Goal: Task Accomplishment & Management: Manage account settings

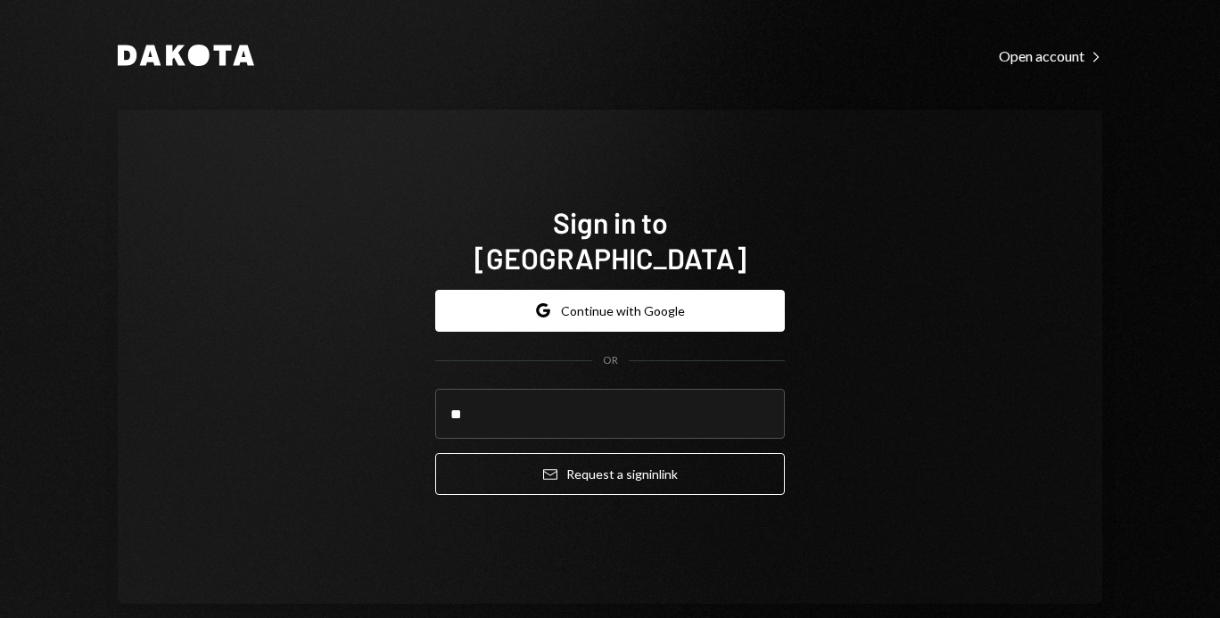
type input "**********"
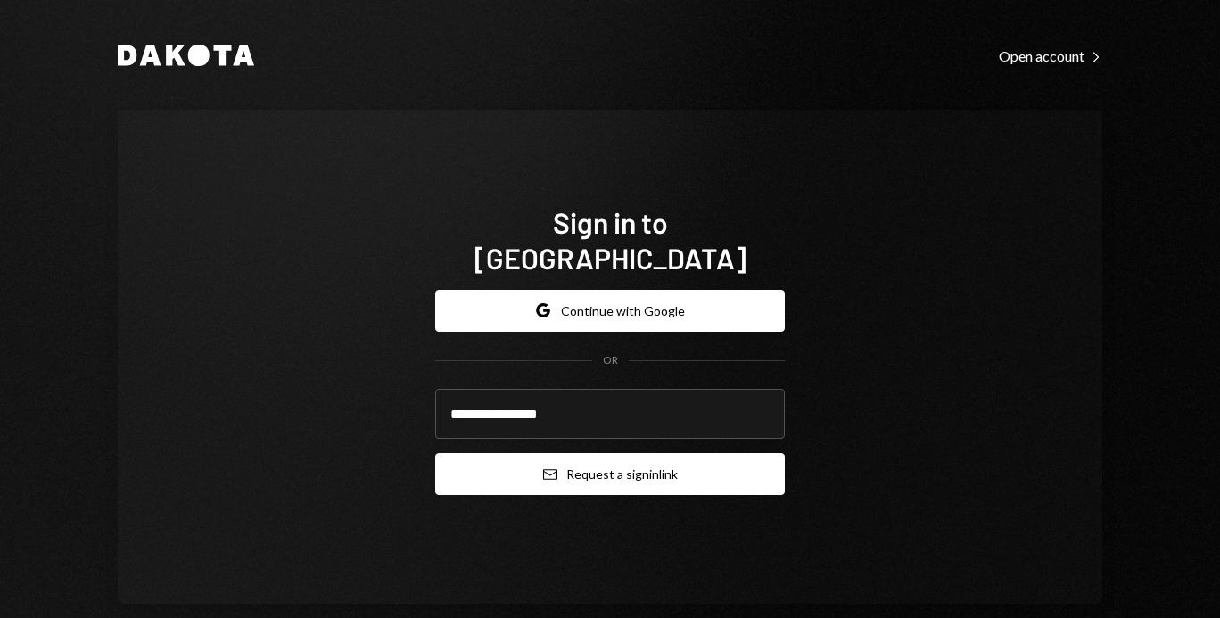
click at [546, 467] on icon "Email" at bounding box center [550, 474] width 14 height 14
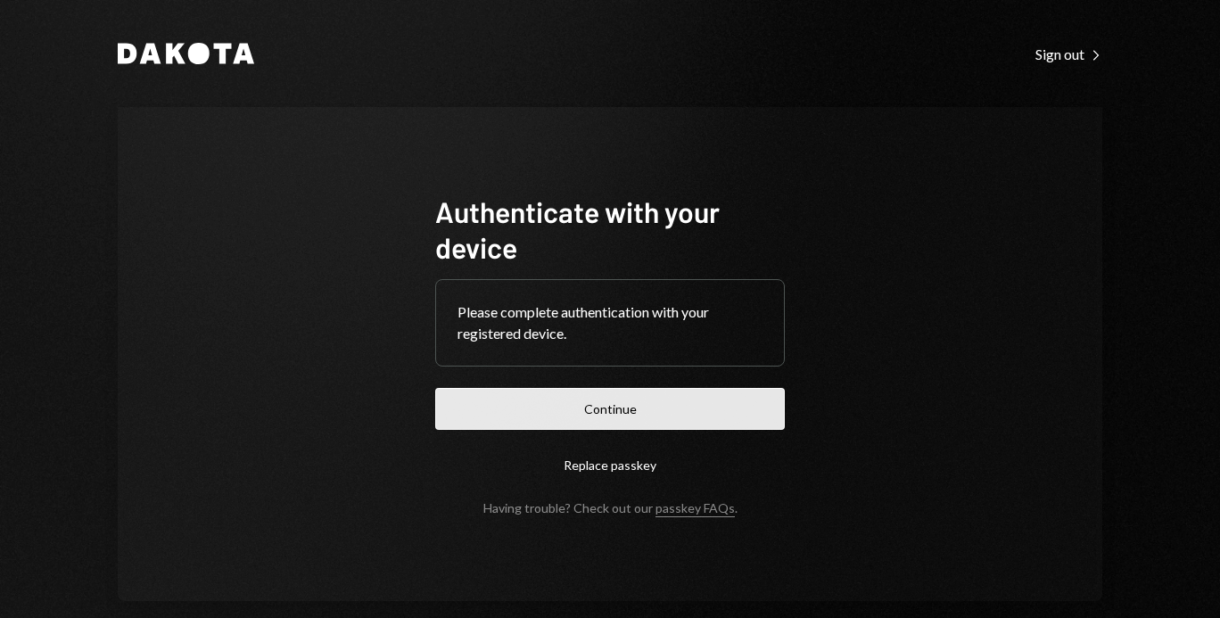
click at [502, 415] on button "Continue" at bounding box center [610, 409] width 350 height 42
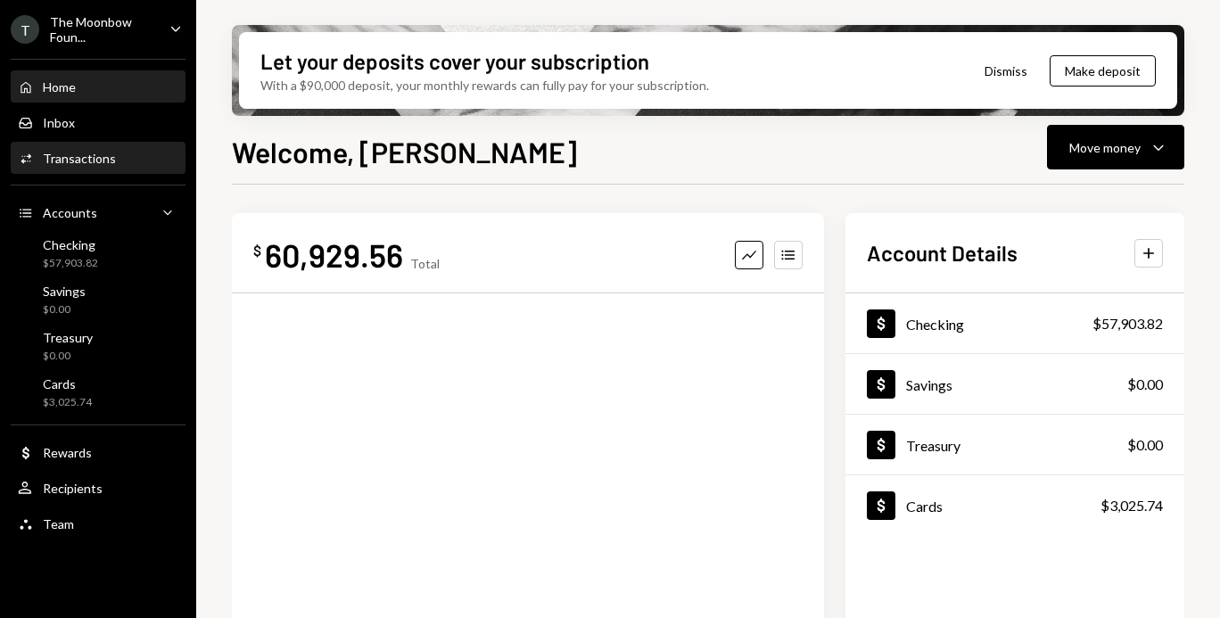
click at [111, 156] on div "Transactions" at bounding box center [79, 158] width 73 height 15
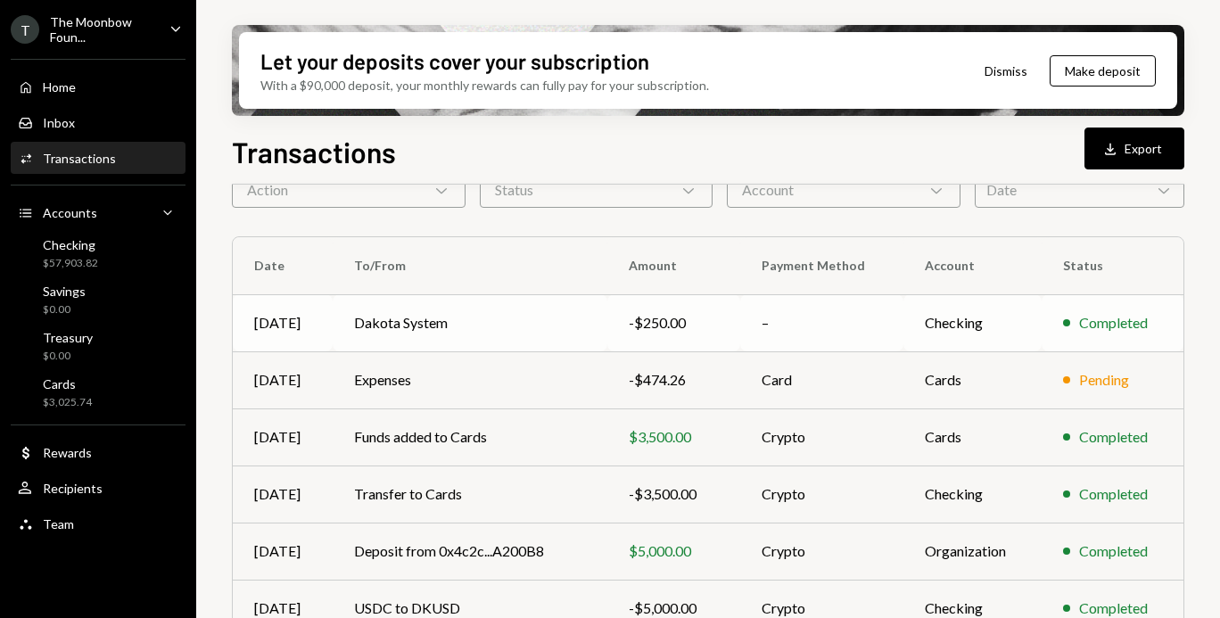
scroll to position [99, 0]
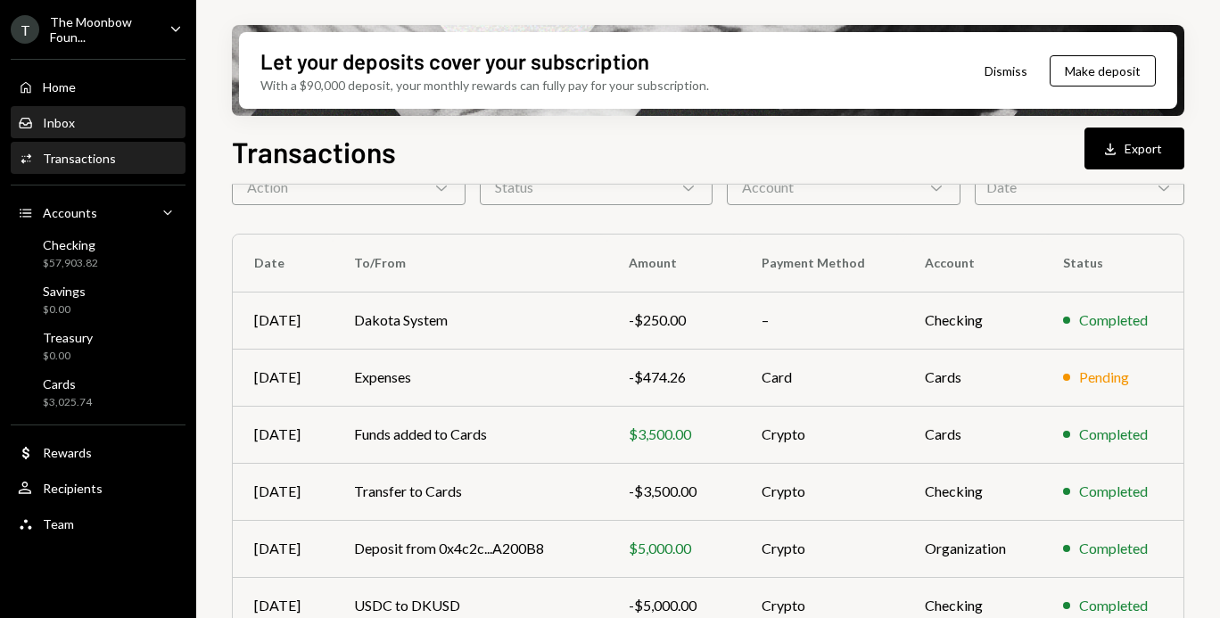
click at [114, 123] on div "Inbox Inbox" at bounding box center [98, 123] width 161 height 16
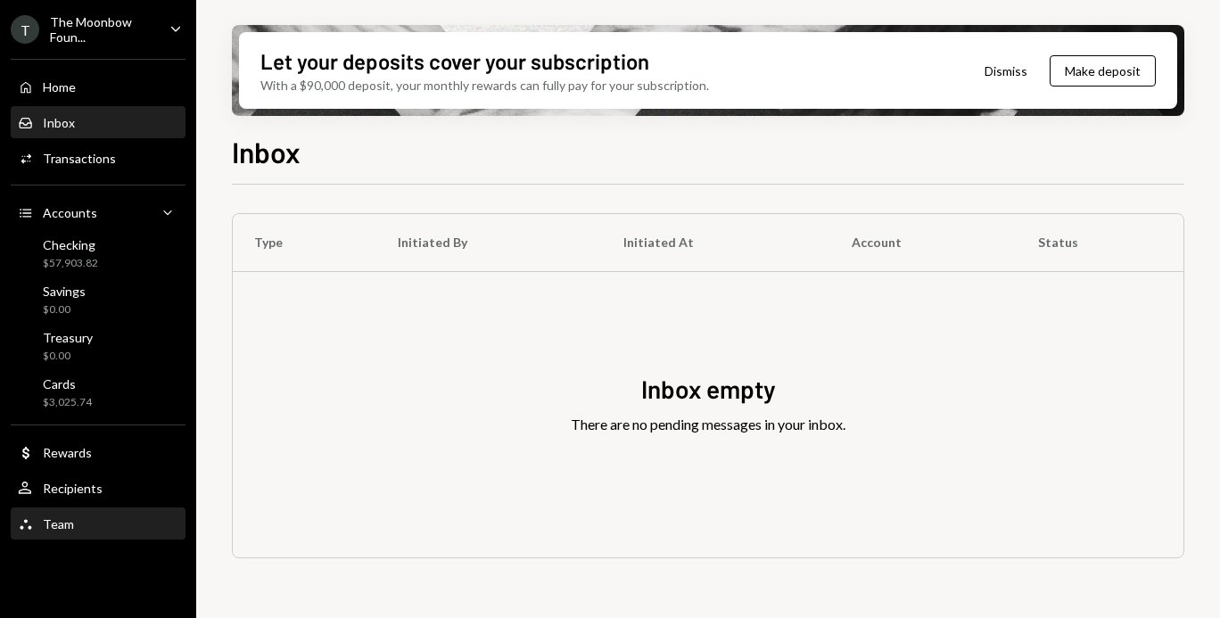
click at [88, 524] on div "Team Team" at bounding box center [98, 524] width 161 height 16
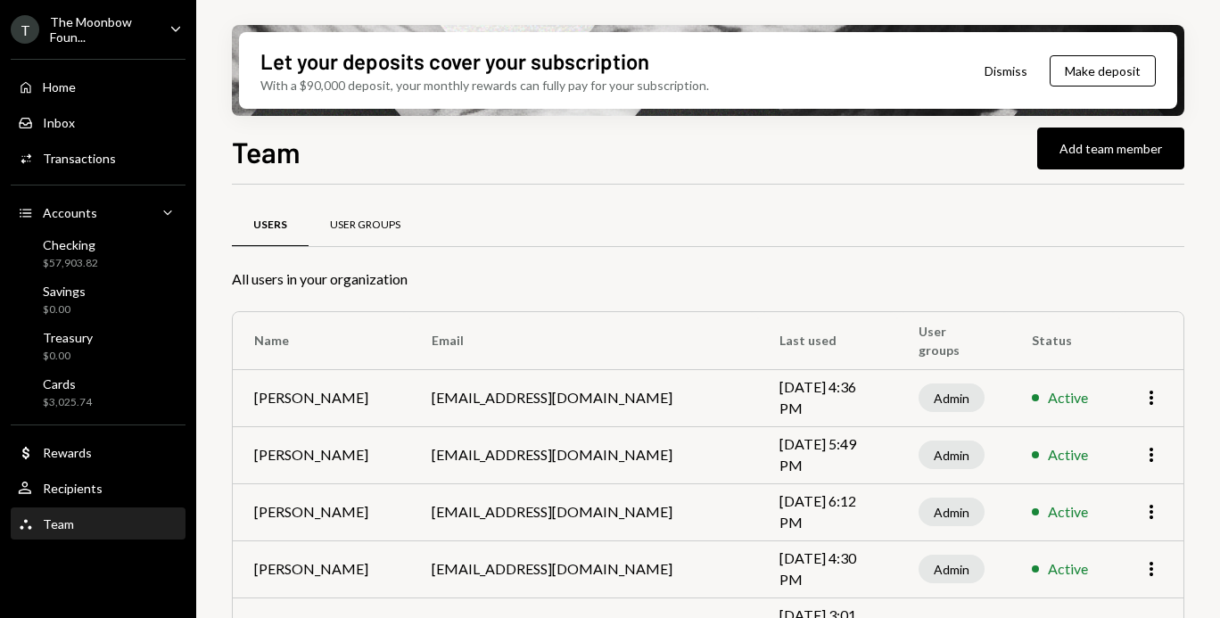
click at [375, 219] on div "User Groups" at bounding box center [365, 225] width 70 height 15
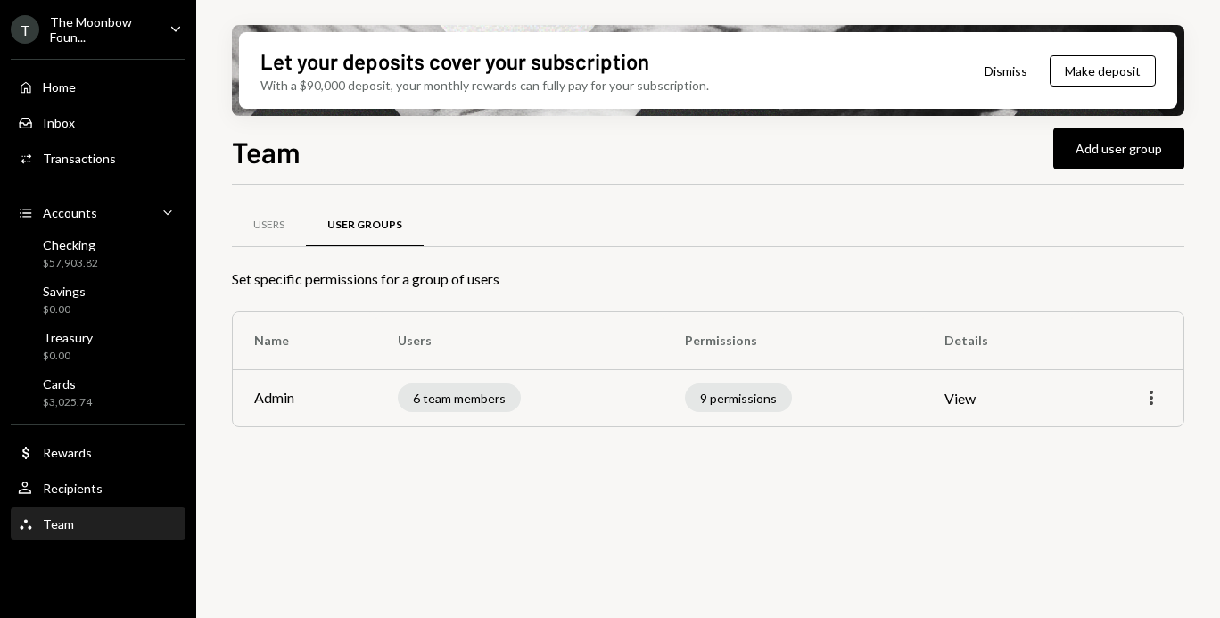
click at [1153, 400] on icon "More" at bounding box center [1151, 397] width 21 height 21
click at [1122, 434] on div "Edit" at bounding box center [1110, 435] width 89 height 31
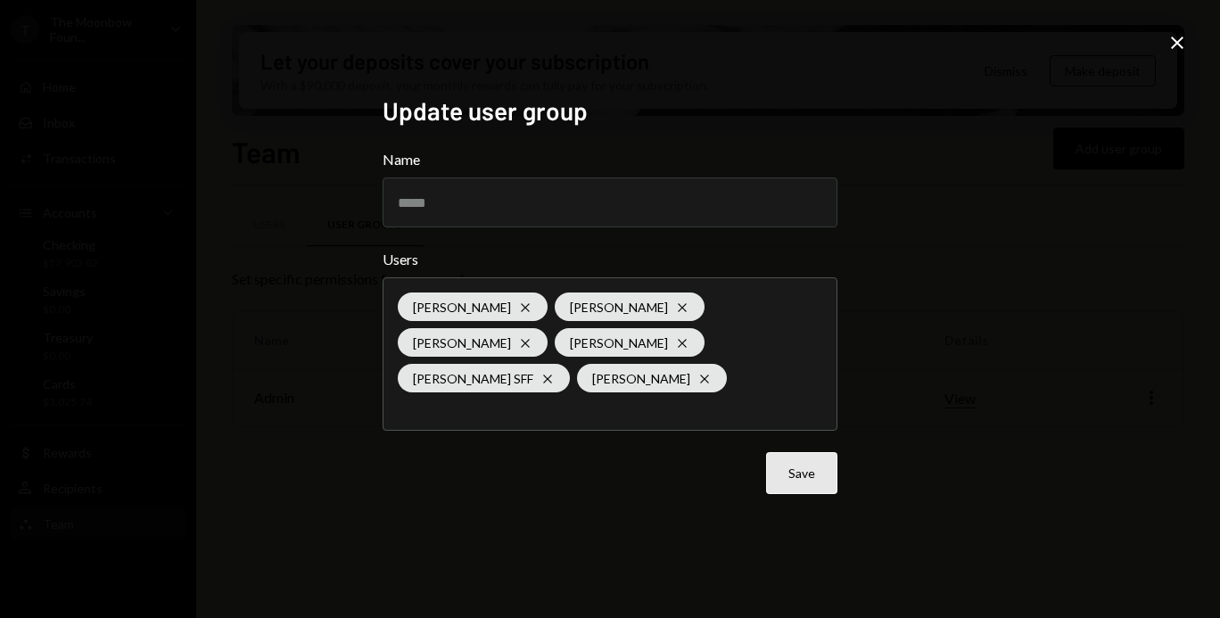
click at [805, 477] on button "Save" at bounding box center [801, 473] width 71 height 42
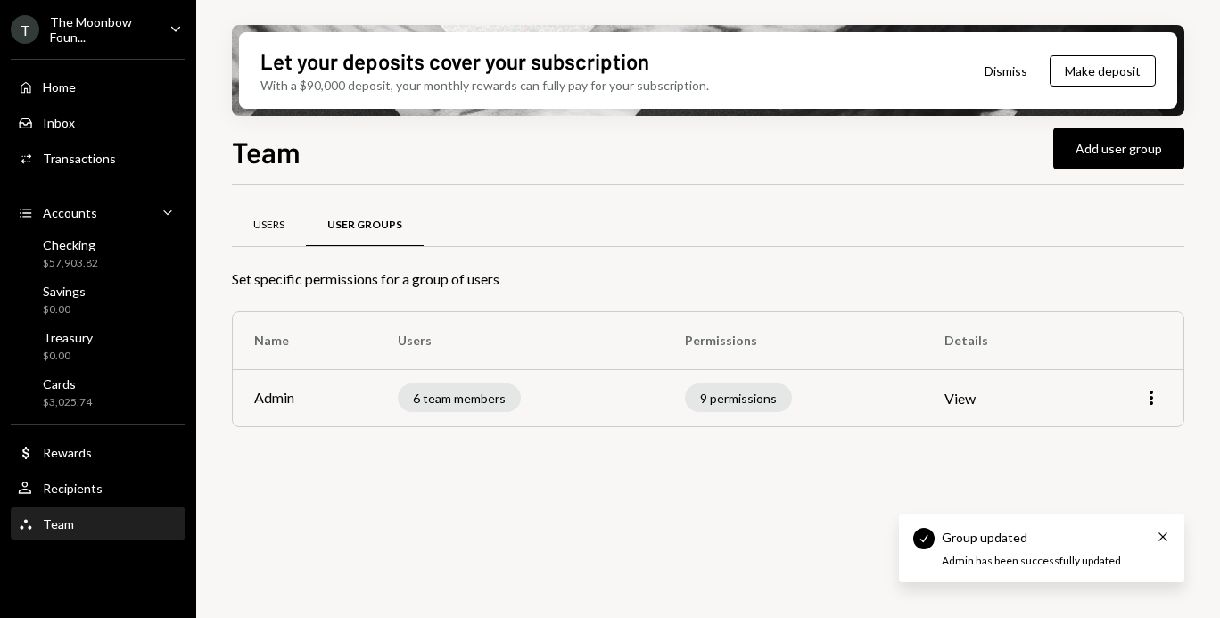
click at [275, 216] on div "Users" at bounding box center [269, 225] width 74 height 43
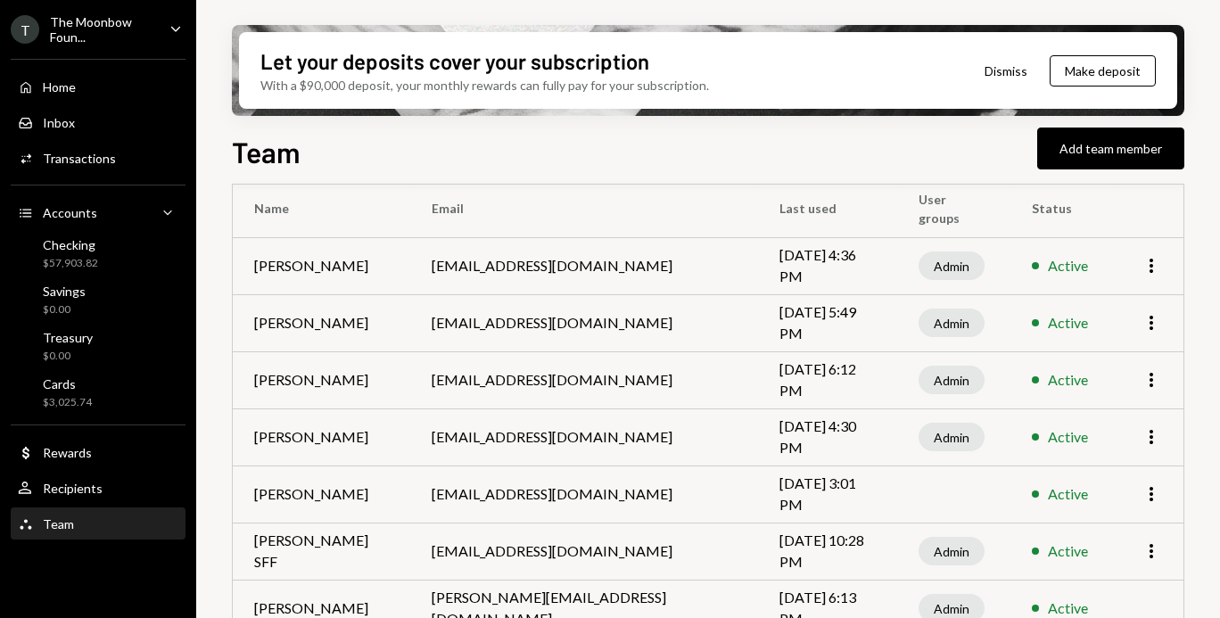
scroll to position [222, 0]
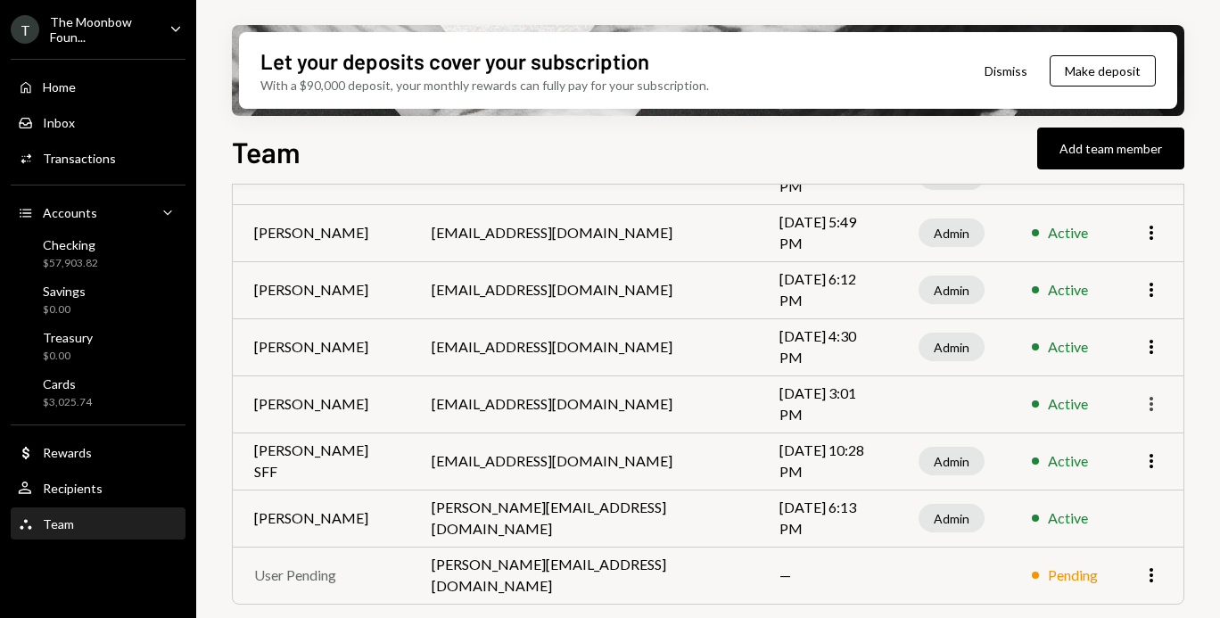
click at [1157, 402] on icon "More" at bounding box center [1151, 403] width 21 height 21
click at [1119, 461] on div "Remove" at bounding box center [1110, 472] width 89 height 31
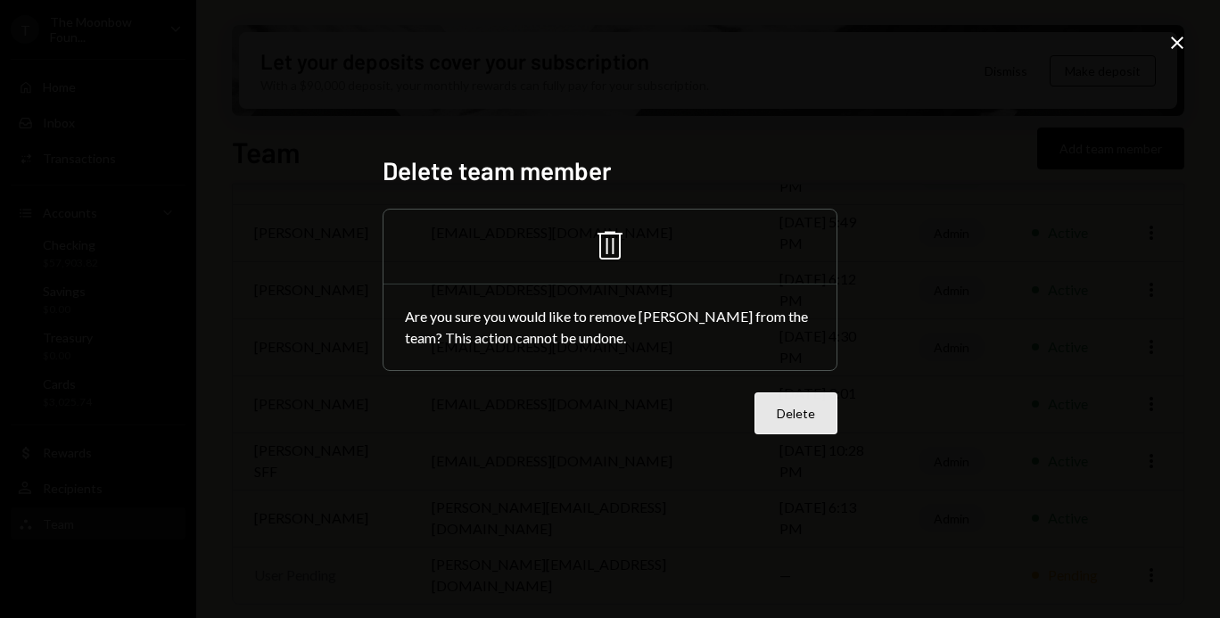
click at [774, 405] on button "Delete" at bounding box center [796, 413] width 83 height 42
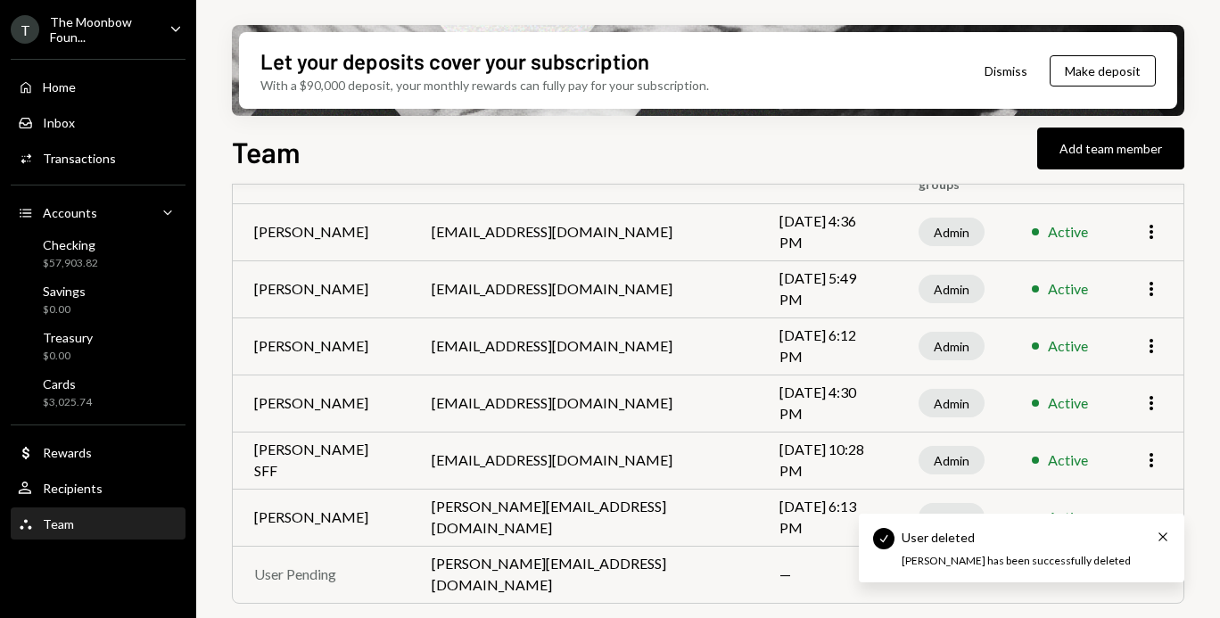
scroll to position [165, 0]
